Goal: Navigation & Orientation: Find specific page/section

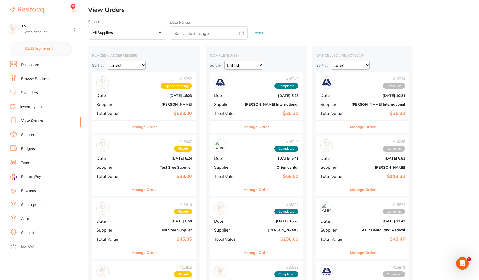
click at [26, 246] on link "Log Out" at bounding box center [27, 246] width 13 height 5
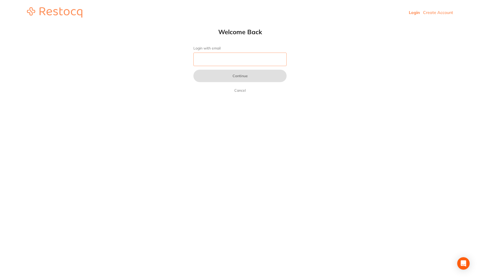
click at [247, 63] on input "Login with email" at bounding box center [239, 59] width 93 height 13
click at [284, 58] on input "Login with email" at bounding box center [239, 59] width 93 height 13
type input "[PERSON_NAME][EMAIL_ADDRESS][PERSON_NAME][DOMAIN_NAME]"
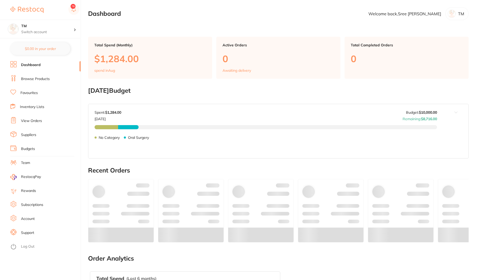
click at [304, 22] on main "Dashboard Welcome back, Sree Raj TM Total Spend (Monthly) $1,284.00 spend in Au…" at bounding box center [283, 196] width 391 height 393
click at [35, 79] on link "Browse Products" at bounding box center [35, 78] width 29 height 5
